Goal: Transaction & Acquisition: Book appointment/travel/reservation

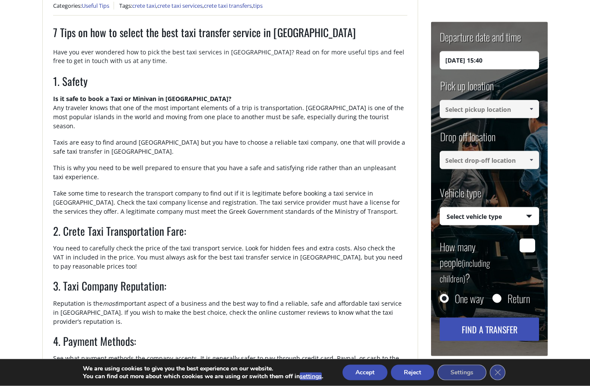
scroll to position [255, 0]
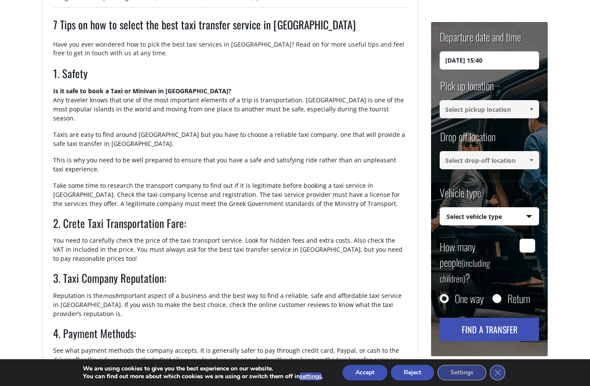
click at [402, 380] on button "Reject" at bounding box center [412, 373] width 43 height 16
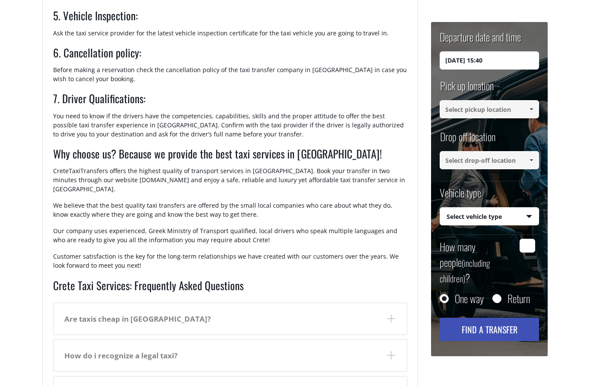
scroll to position [620, 0]
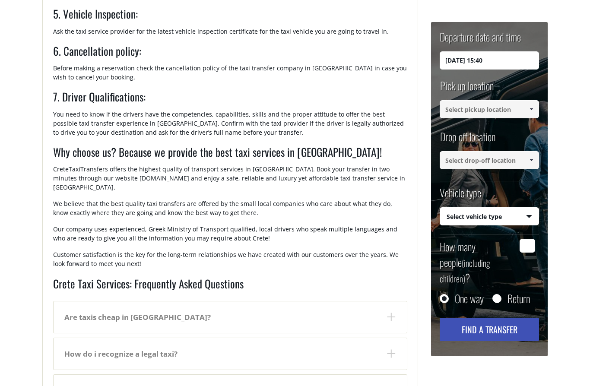
click at [352, 301] on dt "Are taxis cheap in Crete?" at bounding box center [230, 317] width 353 height 32
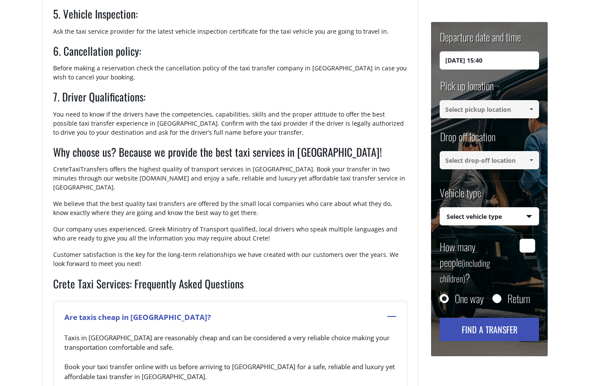
click at [352, 301] on dt "Are taxis cheap in Crete?" at bounding box center [230, 317] width 353 height 32
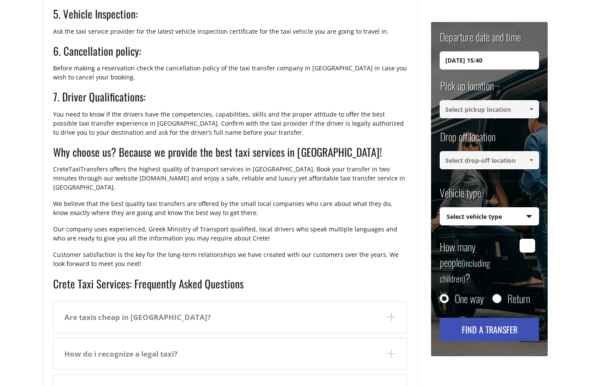
click at [352, 301] on dt "Are taxis cheap in Crete?" at bounding box center [230, 317] width 353 height 32
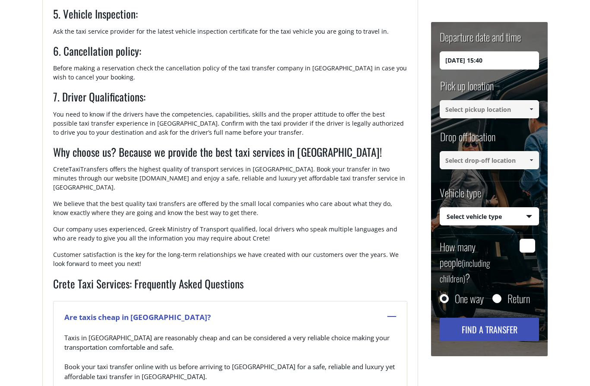
click at [352, 301] on dt "Are taxis cheap in Crete?" at bounding box center [230, 317] width 353 height 32
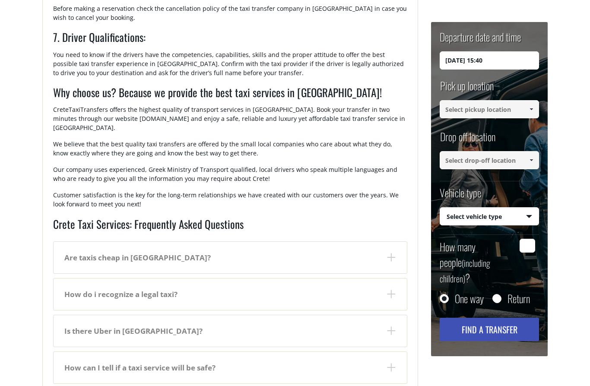
scroll to position [691, 0]
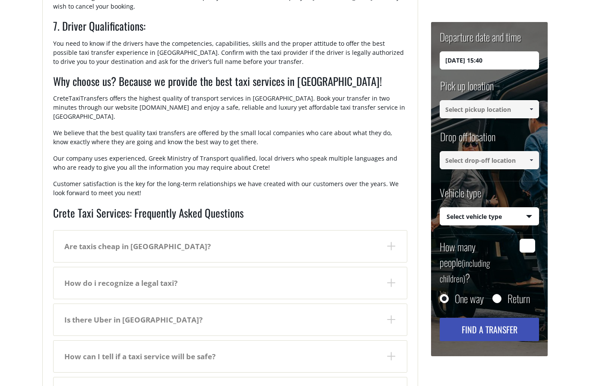
click at [365, 267] on dt "How do i recognize a legal taxi?" at bounding box center [230, 283] width 353 height 32
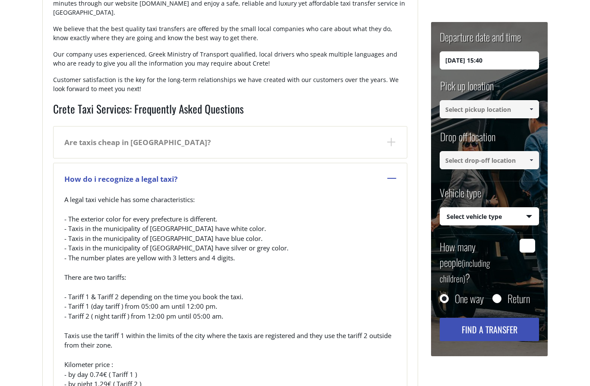
scroll to position [806, 0]
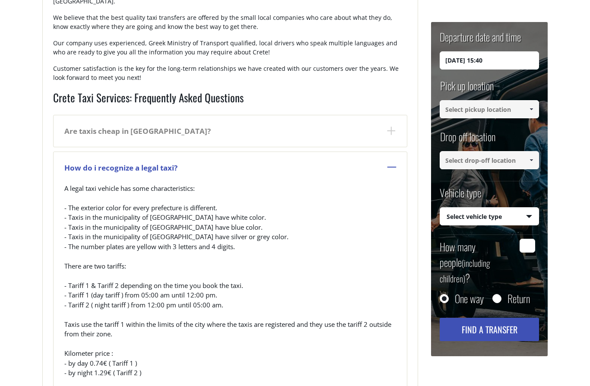
click at [383, 152] on dt "How do i recognize a legal taxi?" at bounding box center [230, 168] width 353 height 32
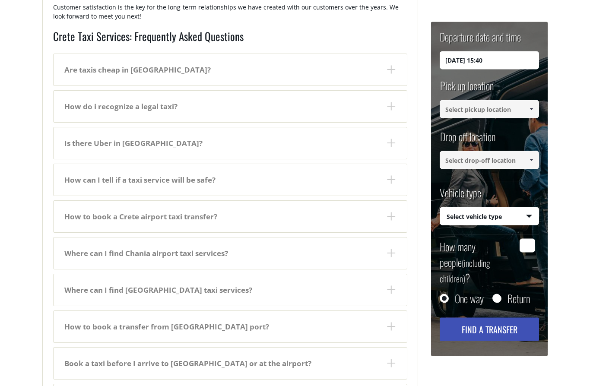
scroll to position [927, 0]
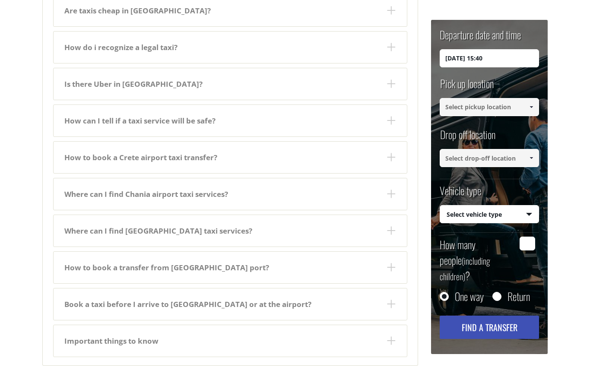
click at [360, 178] on dt "Where can I find Chania airport taxi services?" at bounding box center [230, 194] width 353 height 32
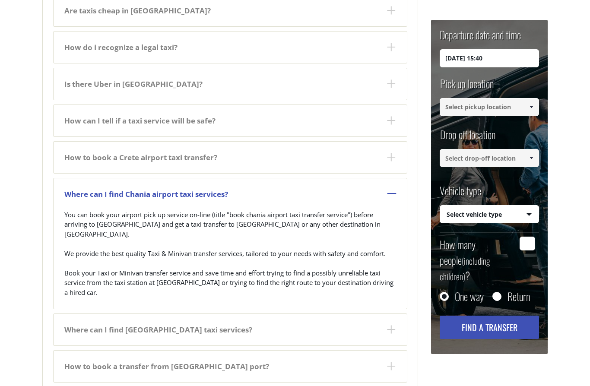
click at [360, 178] on dt "Where can I find Chania airport taxi services?" at bounding box center [230, 194] width 353 height 32
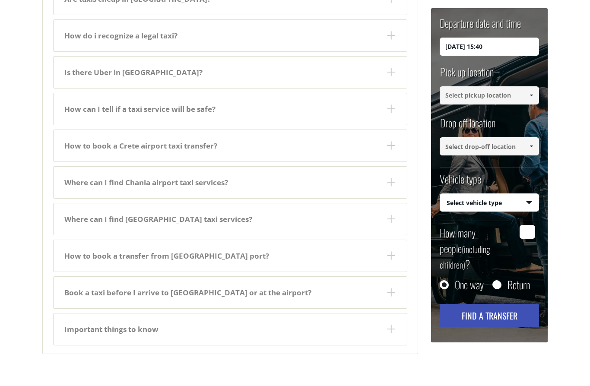
scroll to position [954, 0]
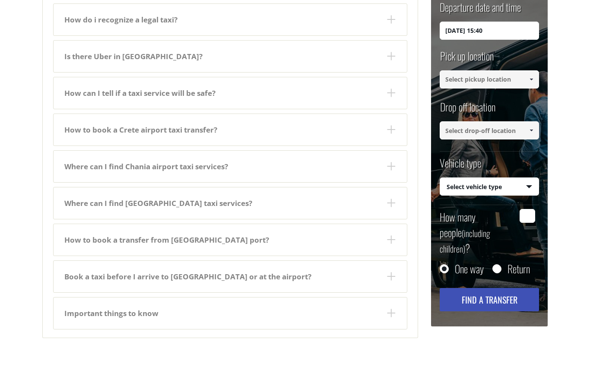
click at [281, 261] on dt "Book a taxi before I arrive to Crete or at the airport?" at bounding box center [230, 277] width 353 height 32
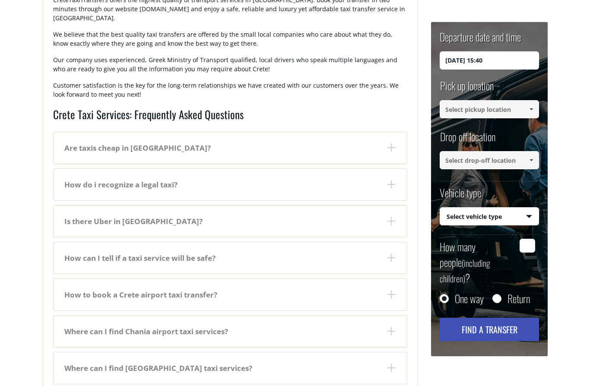
scroll to position [712, 0]
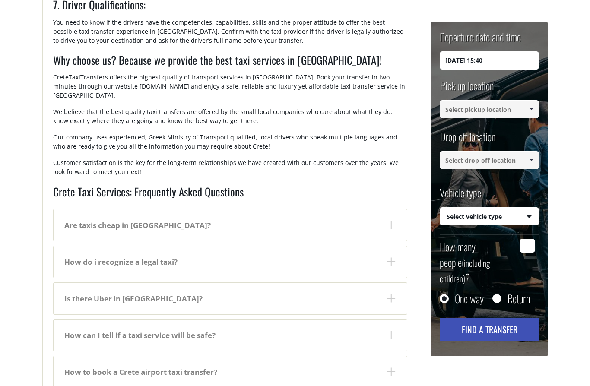
click at [506, 66] on input "11/10/2025 15:40" at bounding box center [489, 60] width 99 height 18
click at [451, 58] on input "11/10/2025" at bounding box center [489, 60] width 99 height 18
type input "1"
click at [511, 358] on div "+ Categories: Useful Tips Tags: crete taxi , crete taxi services , crete taxi t…" at bounding box center [295, 83] width 518 height 1400
click at [484, 52] on input "12" at bounding box center [489, 60] width 99 height 18
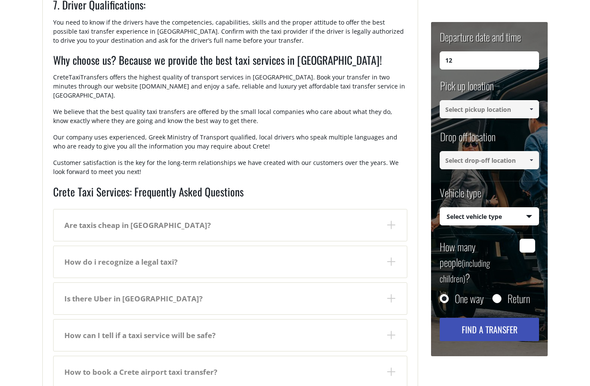
type input "1"
type input "12"
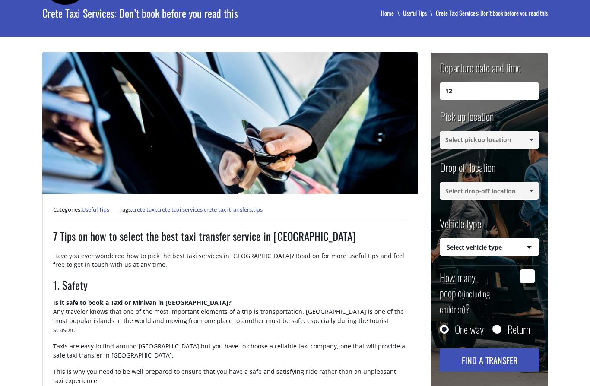
scroll to position [0, 0]
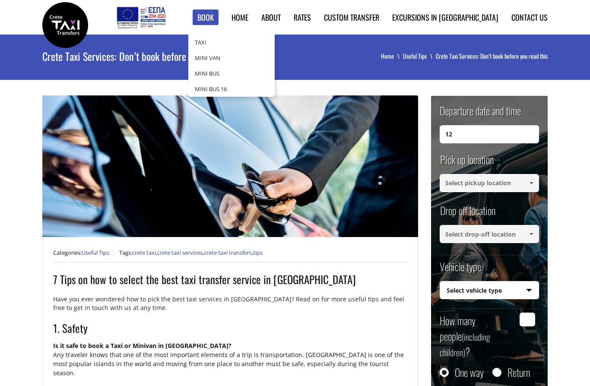
click at [219, 23] on link "Book" at bounding box center [206, 18] width 26 height 16
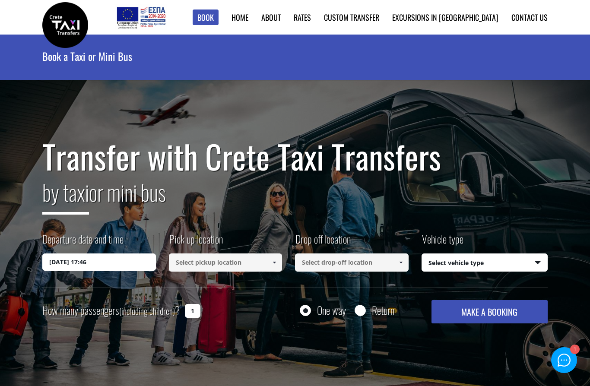
click at [144, 262] on input "[DATE] 17:46" at bounding box center [99, 261] width 114 height 17
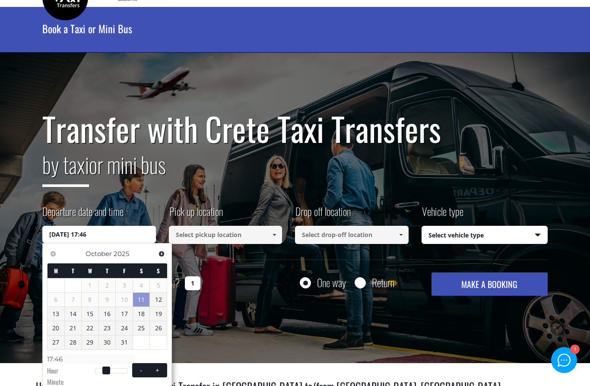
scroll to position [29, 0]
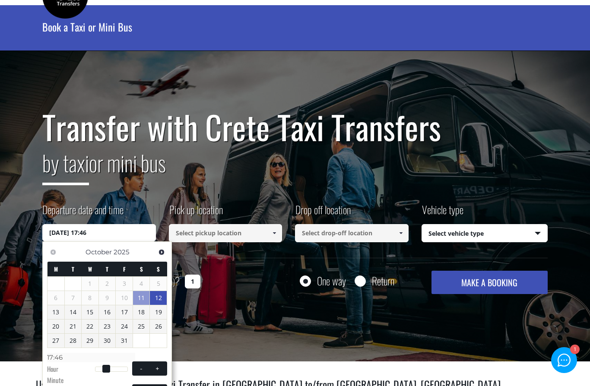
click at [157, 298] on link "12" at bounding box center [158, 298] width 17 height 14
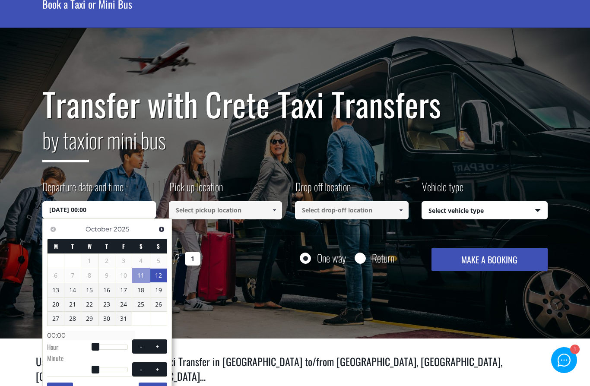
scroll to position [89, 0]
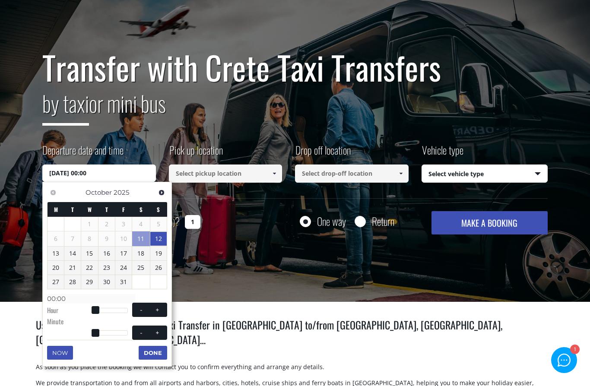
click at [160, 307] on span at bounding box center [157, 310] width 7 height 7
type input "[DATE] 01:00"
type input "01:00"
click at [160, 307] on span at bounding box center [157, 310] width 7 height 7
type input "[DATE] 02:00"
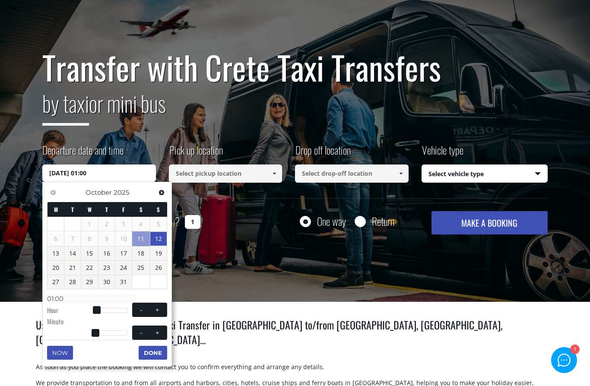
type input "02:00"
click at [160, 307] on span at bounding box center [157, 310] width 7 height 7
type input "[DATE] 03:00"
type input "03:00"
click at [160, 307] on span at bounding box center [157, 310] width 7 height 7
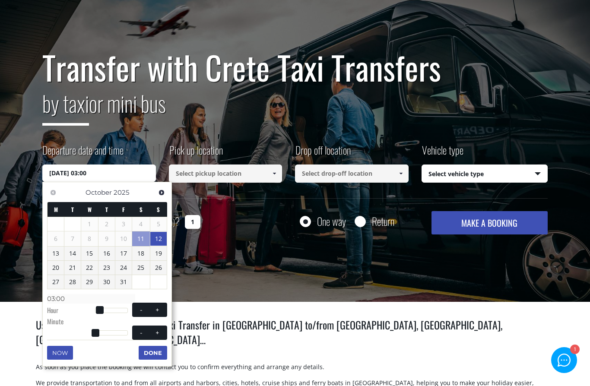
type input "[DATE] 04:00"
type input "04:00"
click at [160, 307] on span at bounding box center [157, 310] width 7 height 7
type input "[DATE] 05:00"
type input "05:00"
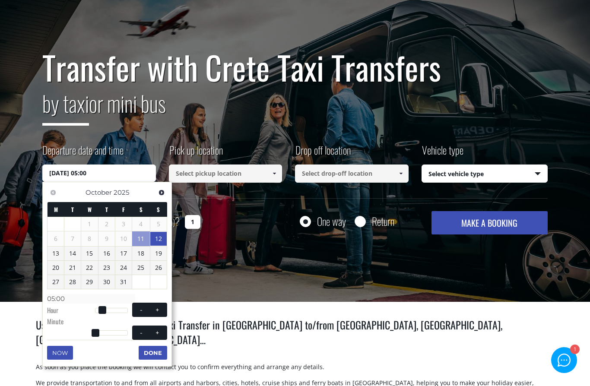
click at [160, 307] on span at bounding box center [157, 310] width 7 height 7
type input "[DATE] 06:00"
type input "06:00"
click at [160, 307] on span at bounding box center [157, 310] width 7 height 7
type input "[DATE] 07:00"
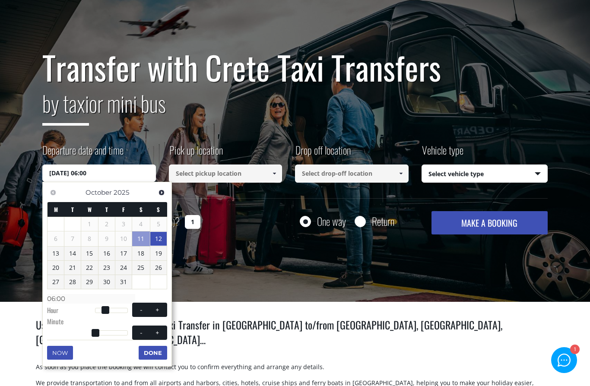
type input "07:00"
click at [160, 307] on span at bounding box center [157, 310] width 7 height 7
type input "[DATE] 08:00"
type input "08:00"
click at [160, 307] on span at bounding box center [157, 310] width 7 height 7
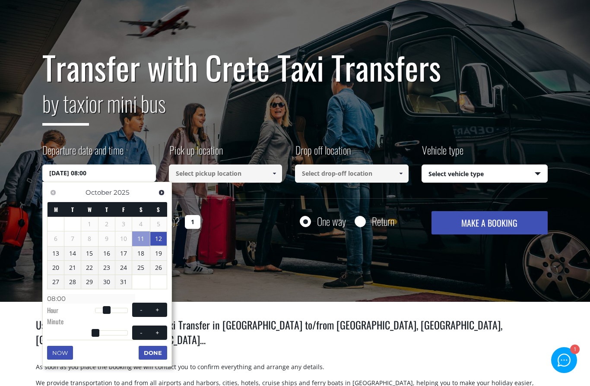
type input "[DATE] 09:00"
type input "09:00"
click at [256, 178] on input at bounding box center [226, 174] width 114 height 18
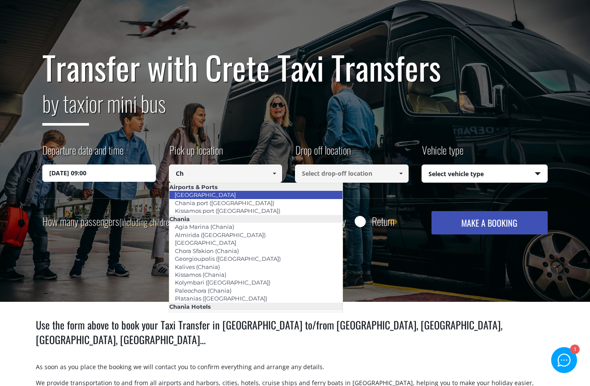
click at [232, 193] on li "[GEOGRAPHIC_DATA]" at bounding box center [255, 195] width 173 height 8
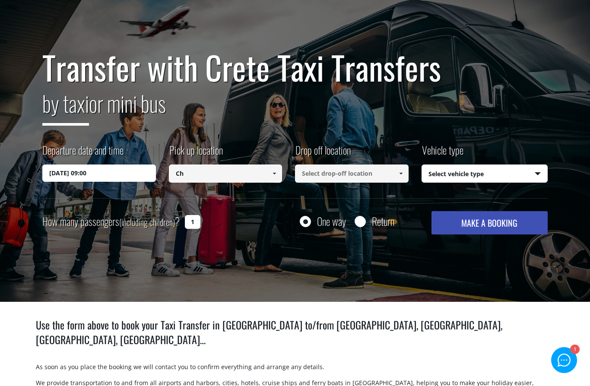
type input "[GEOGRAPHIC_DATA]"
click at [336, 180] on input at bounding box center [352, 174] width 114 height 18
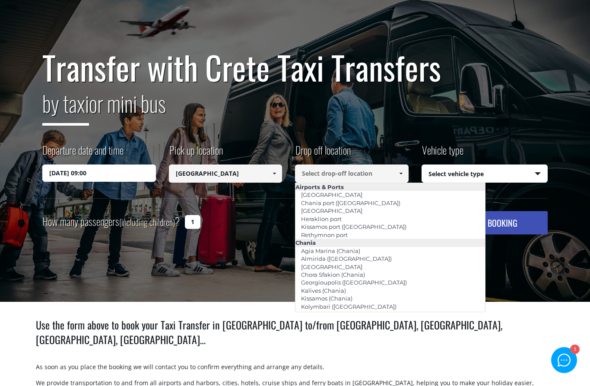
paste input "Kolymvariou-Afraton 730 06 Kolymvari Crete [GEOGRAPHIC_DATA]"
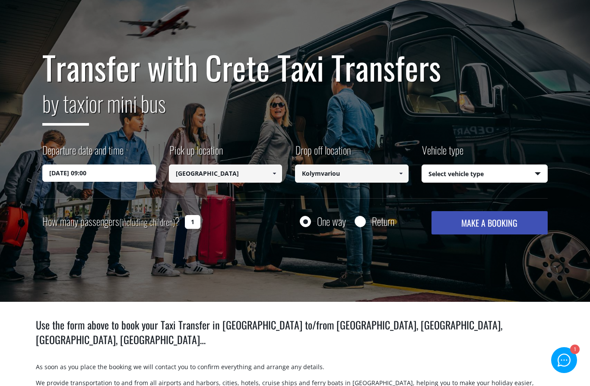
click at [489, 223] on button "MAKE A BOOKING" at bounding box center [489, 222] width 116 height 23
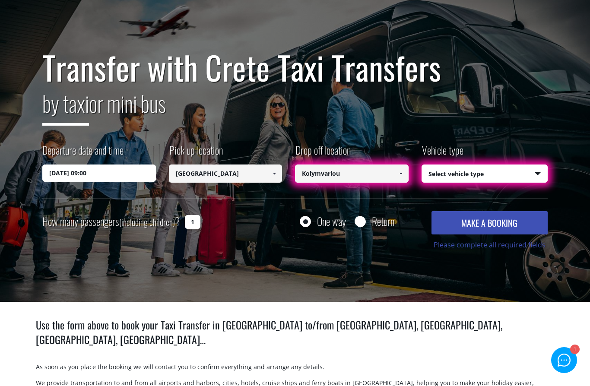
click at [397, 178] on link at bounding box center [400, 174] width 14 height 18
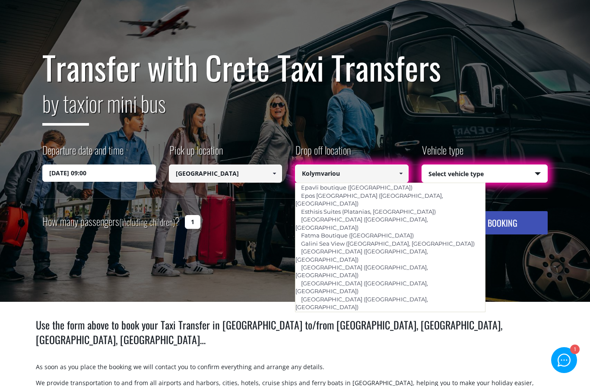
scroll to position [342, 0]
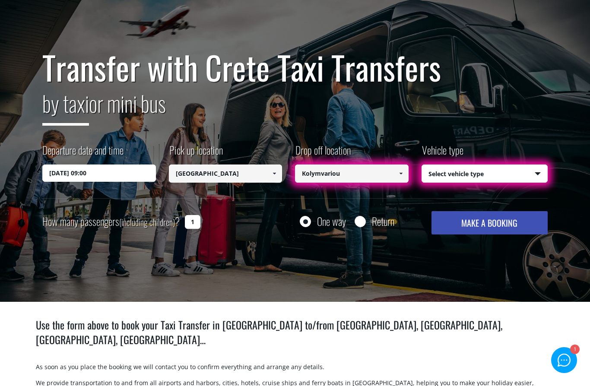
click at [395, 167] on link at bounding box center [400, 174] width 14 height 18
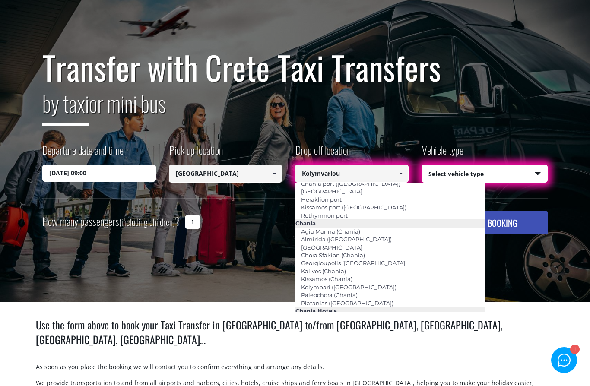
scroll to position [20, 0]
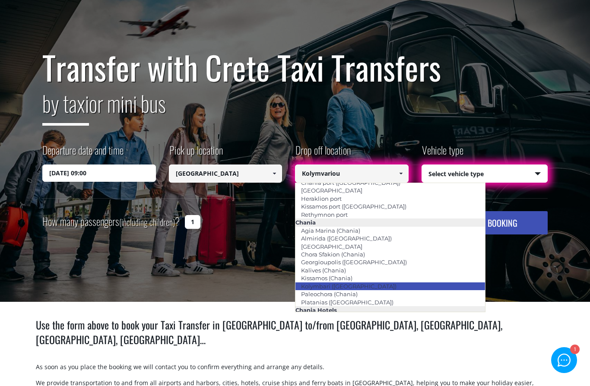
click at [356, 285] on link "Kolymbari ([GEOGRAPHIC_DATA])" at bounding box center [348, 286] width 107 height 12
type input "Kolymbari ([GEOGRAPHIC_DATA])"
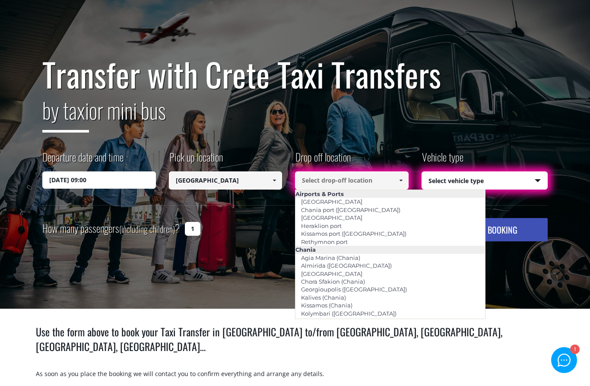
scroll to position [0, 0]
